Goal: Information Seeking & Learning: Learn about a topic

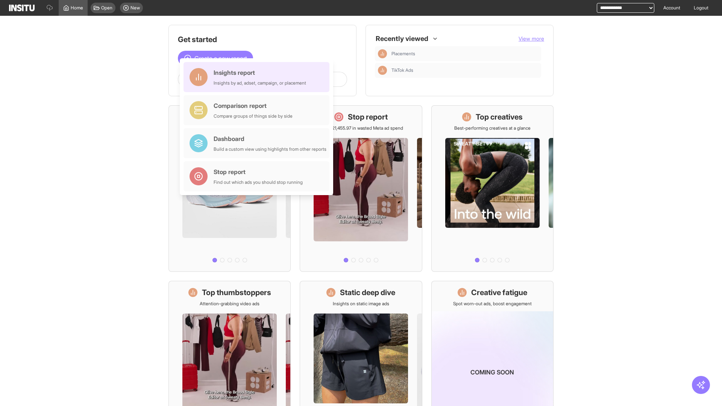
click at [258, 77] on div "Insights report Insights by ad, adset, campaign, or placement" at bounding box center [260, 77] width 92 height 18
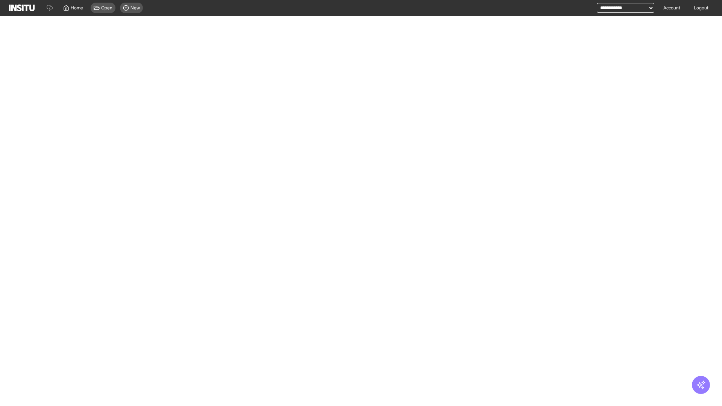
select select "**"
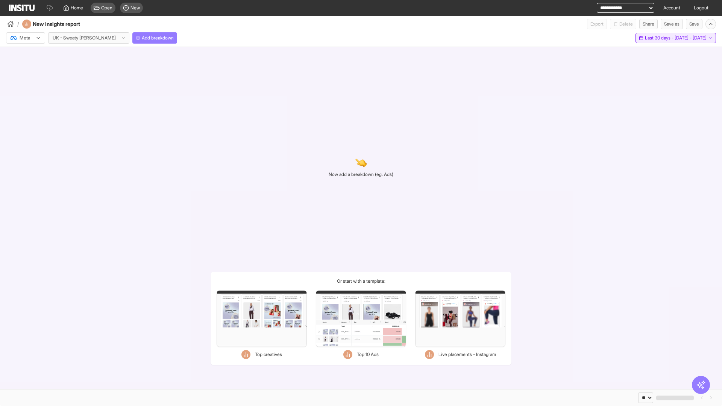
click at [661, 38] on span "Last 30 days - [DATE] - [DATE]" at bounding box center [676, 38] width 62 height 6
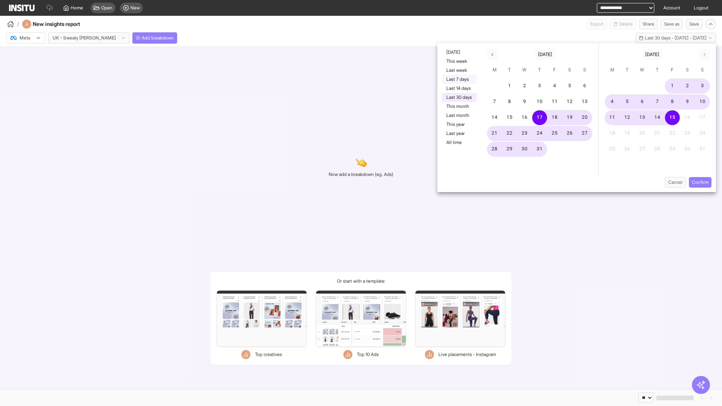
click at [458, 79] on button "Last 7 days" at bounding box center [459, 79] width 35 height 9
